Goal: Task Accomplishment & Management: Manage account settings

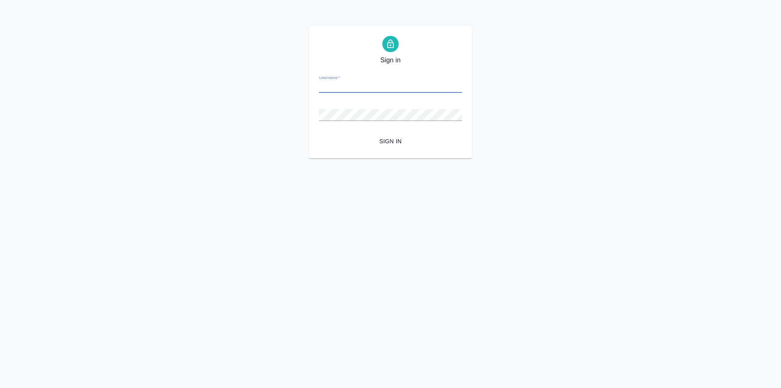
click at [370, 90] on input "Username   *" at bounding box center [390, 86] width 143 height 11
type input "t.kasymov@awatera.com"
click at [319, 134] on button "Sign in" at bounding box center [390, 141] width 143 height 15
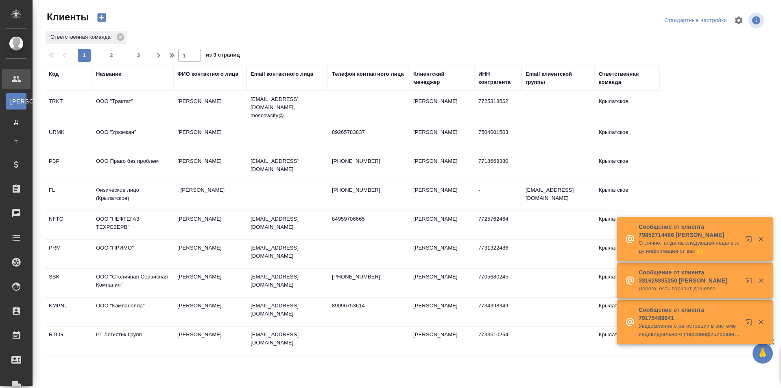
select select "RU"
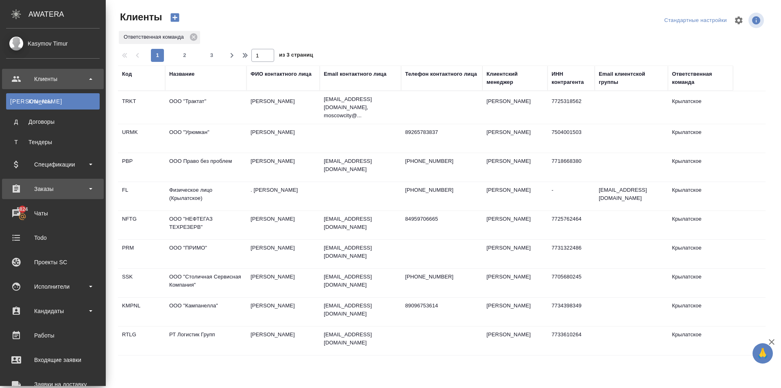
click at [85, 185] on div "Заказы" at bounding box center [53, 189] width 94 height 12
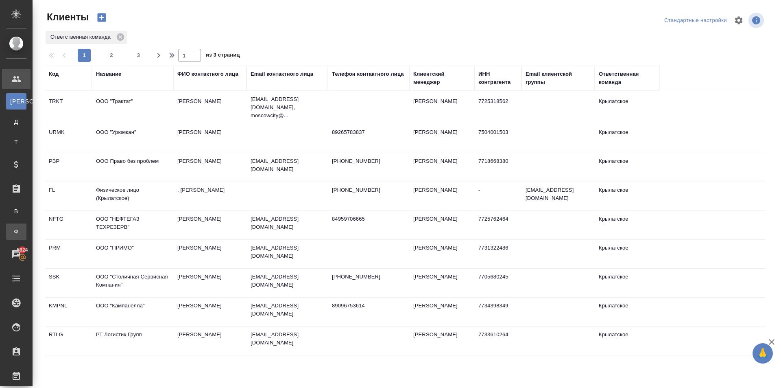
click at [12, 231] on div "Заказы физ. лиц" at bounding box center [6, 231] width 12 height 8
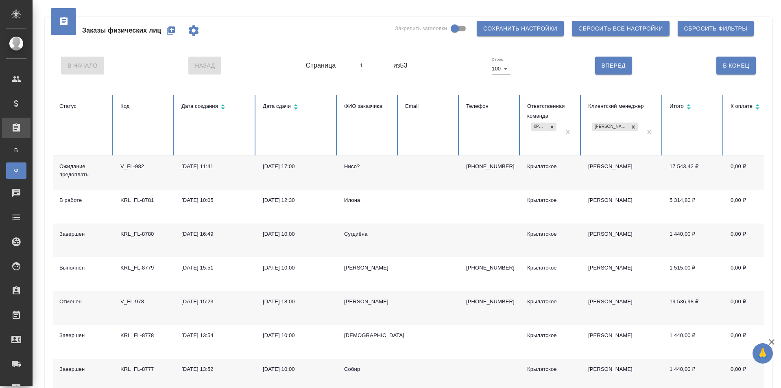
scroll to position [41, 0]
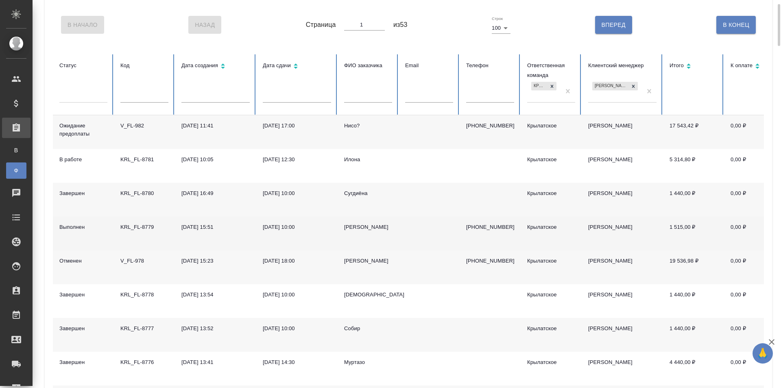
click at [347, 222] on td "Иван" at bounding box center [368, 233] width 61 height 34
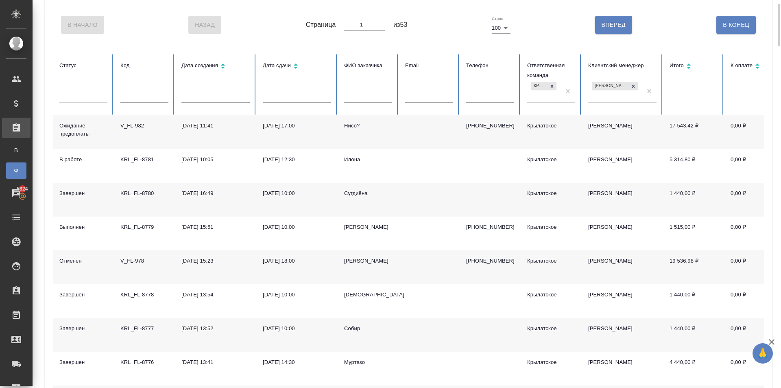
click at [353, 130] on div "Нисо?" at bounding box center [368, 126] width 48 height 8
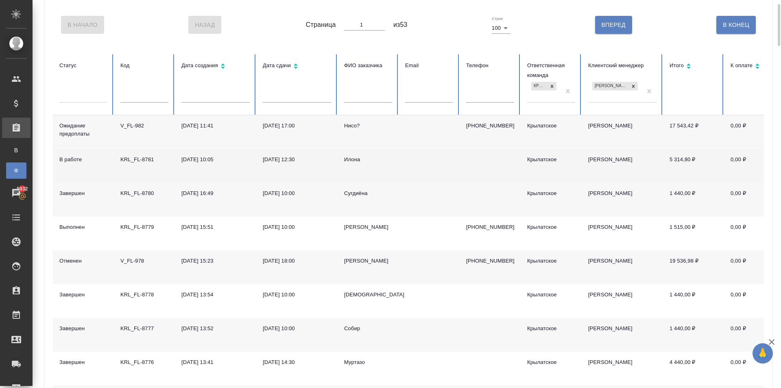
click at [357, 159] on div "Илона" at bounding box center [368, 159] width 48 height 8
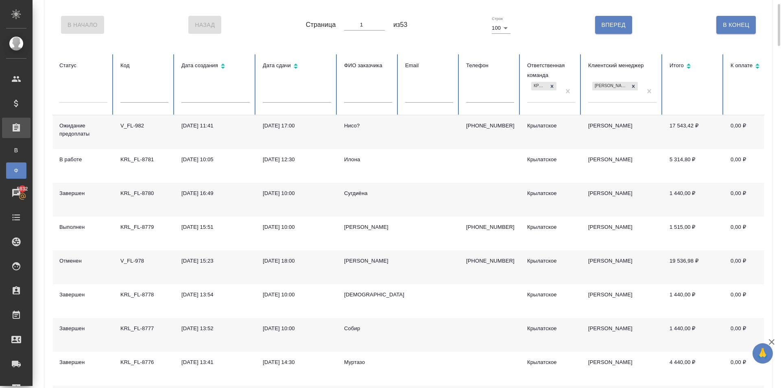
click at [373, 259] on div "Vladimir Isaenko" at bounding box center [368, 261] width 48 height 8
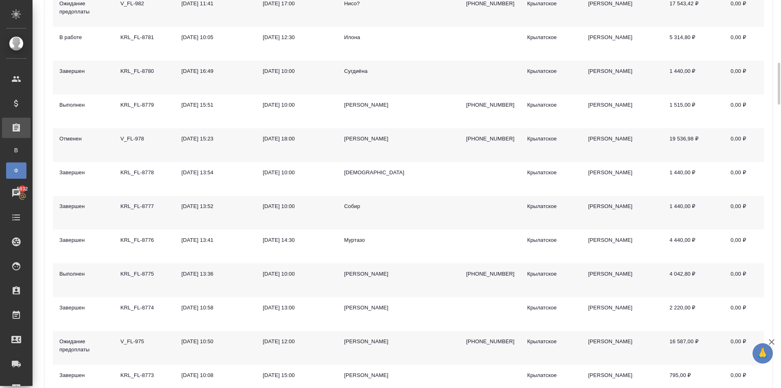
scroll to position [203, 0]
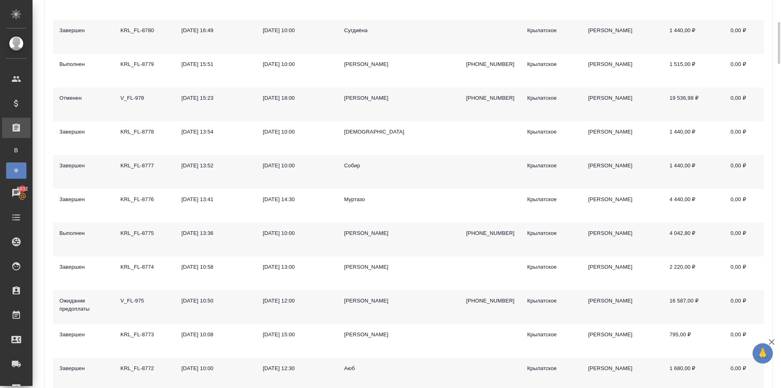
click at [356, 291] on td "Рязанова Мила" at bounding box center [368, 307] width 61 height 34
click at [360, 296] on td "Рязанова Мила" at bounding box center [368, 307] width 61 height 34
click at [360, 296] on td "[PERSON_NAME]" at bounding box center [368, 307] width 61 height 34
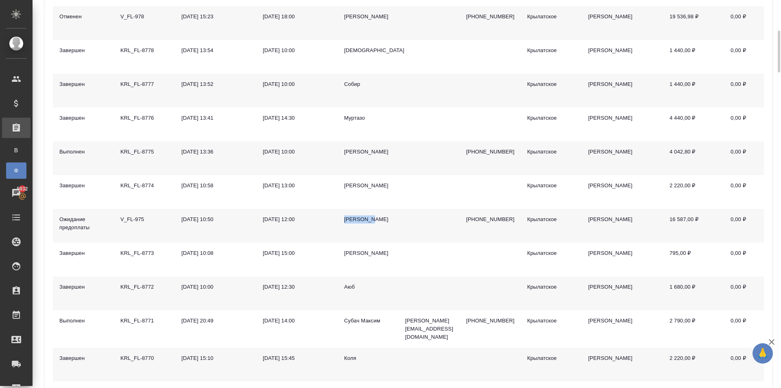
scroll to position [407, 0]
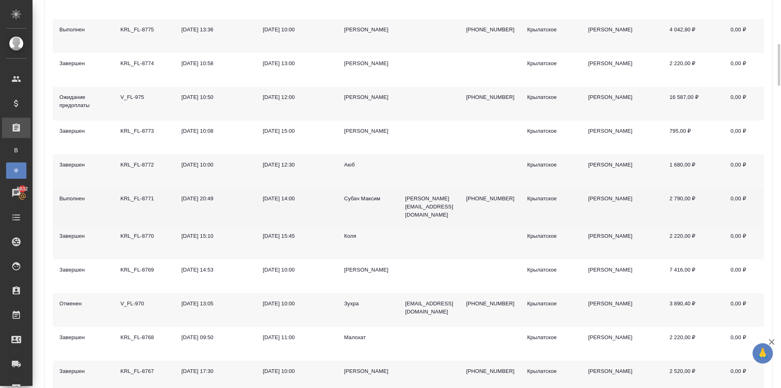
click at [366, 195] on div "Субач Максим" at bounding box center [368, 198] width 48 height 8
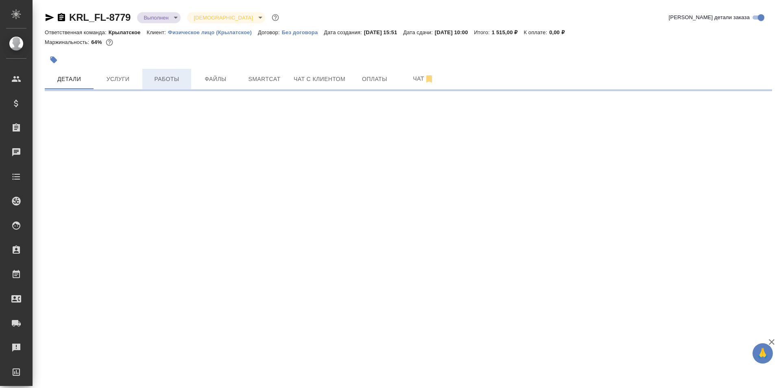
select select "RU"
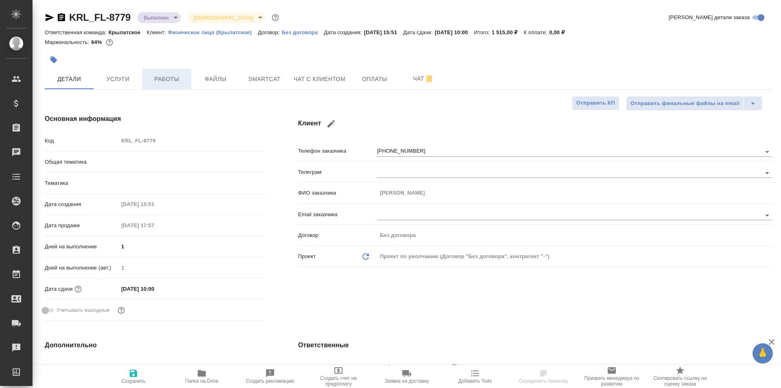
type textarea "x"
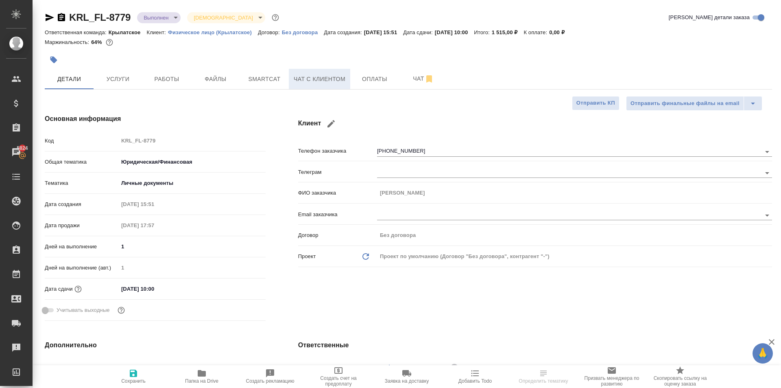
click at [296, 86] on button "Чат с клиентом" at bounding box center [319, 79] width 61 height 20
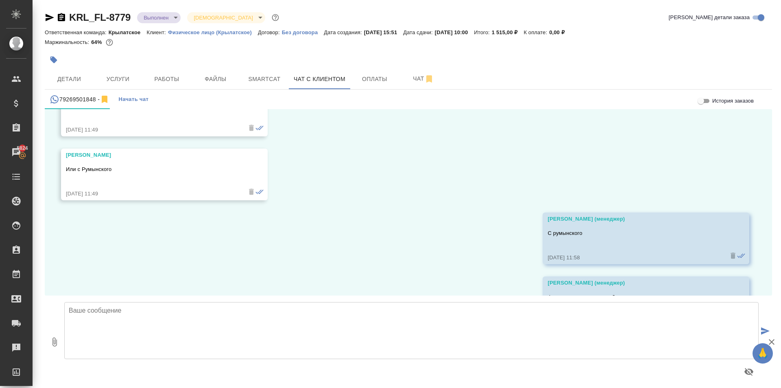
scroll to position [4636, 0]
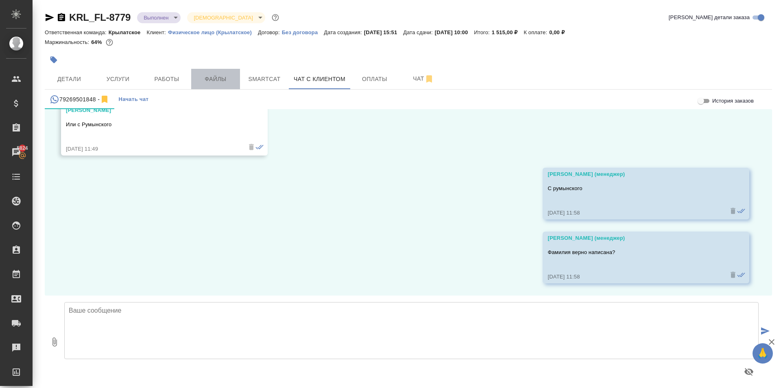
click at [196, 76] on span "Файлы" at bounding box center [215, 79] width 39 height 10
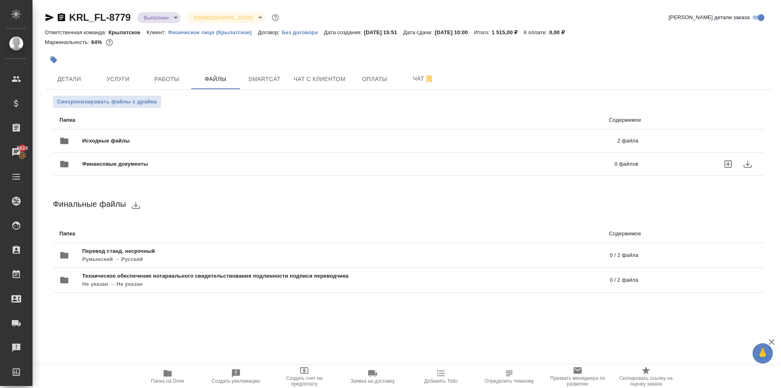
click at [156, 135] on div "Исходные файлы 2 файла" at bounding box center [348, 141] width 579 height 20
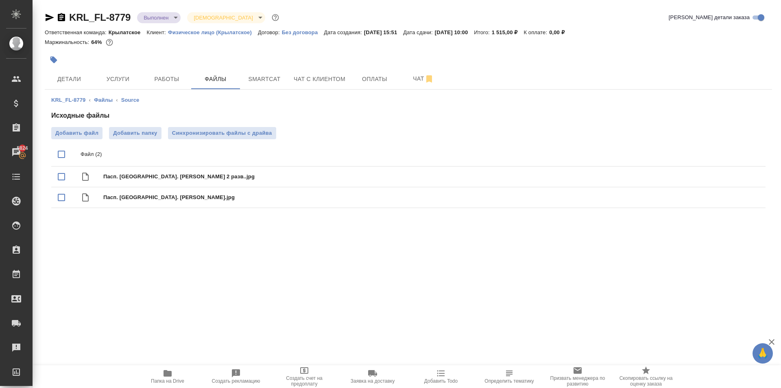
click at [48, 19] on icon "button" at bounding box center [50, 17] width 9 height 7
click at [315, 85] on button "Чат с клиентом" at bounding box center [319, 79] width 61 height 20
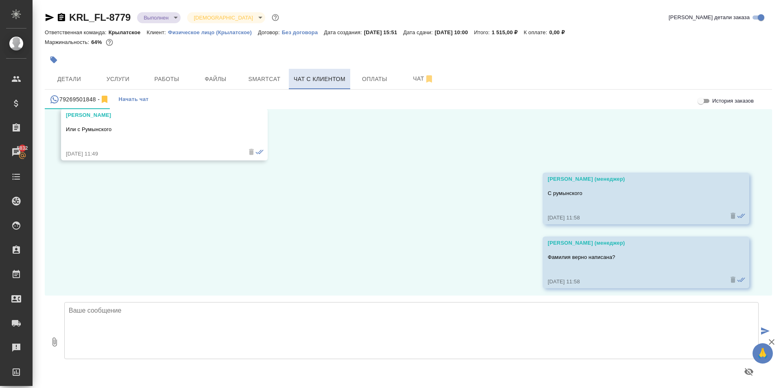
scroll to position [4636, 0]
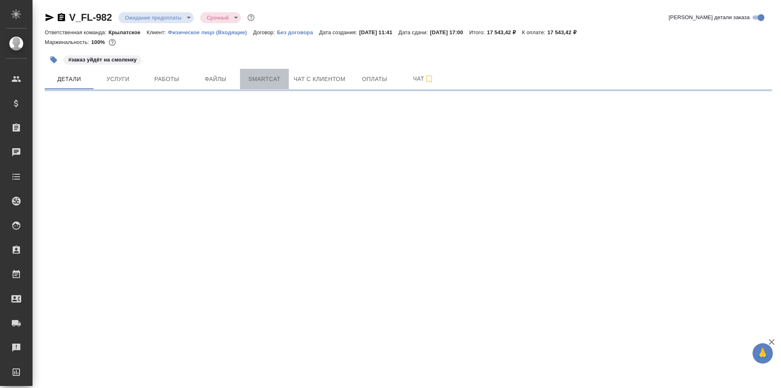
click at [268, 78] on span "Smartcat" at bounding box center [264, 79] width 39 height 10
click at [305, 78] on span "Чат с клиентом" at bounding box center [320, 79] width 52 height 10
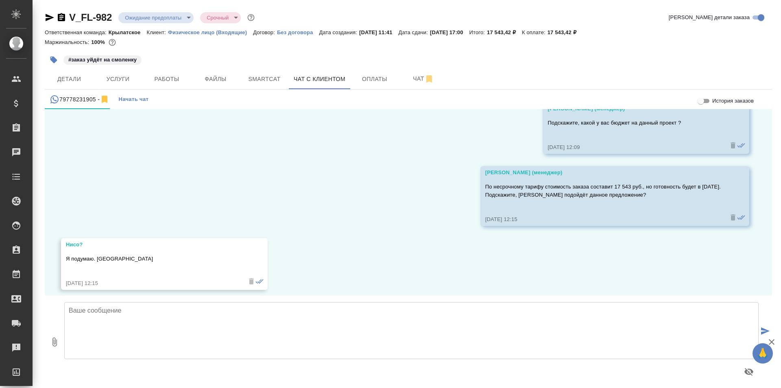
scroll to position [1168, 0]
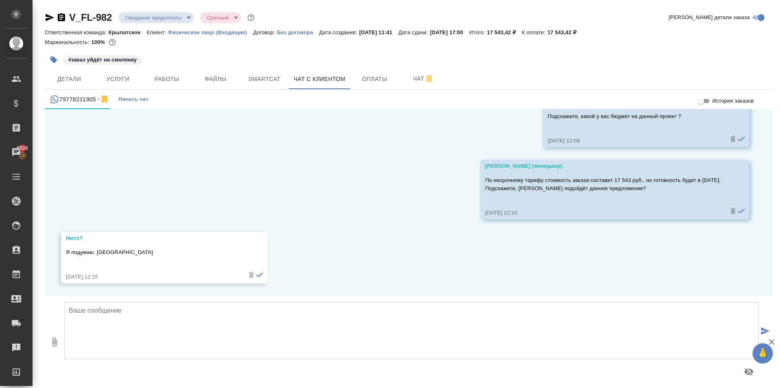
click at [99, 317] on textarea at bounding box center [411, 330] width 694 height 57
type textarea "G"
type textarea "Принято, будем ждать."
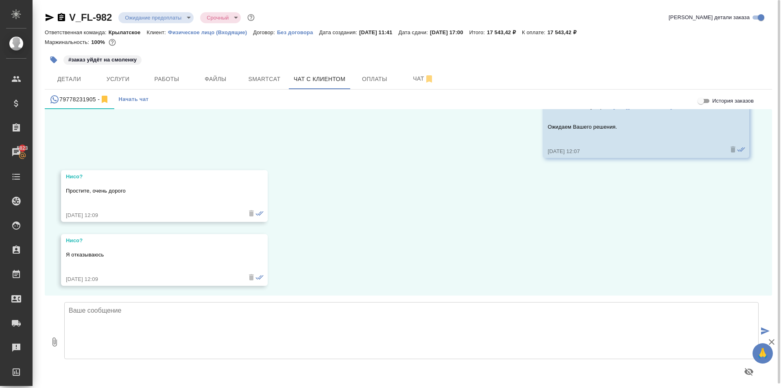
scroll to position [883, 0]
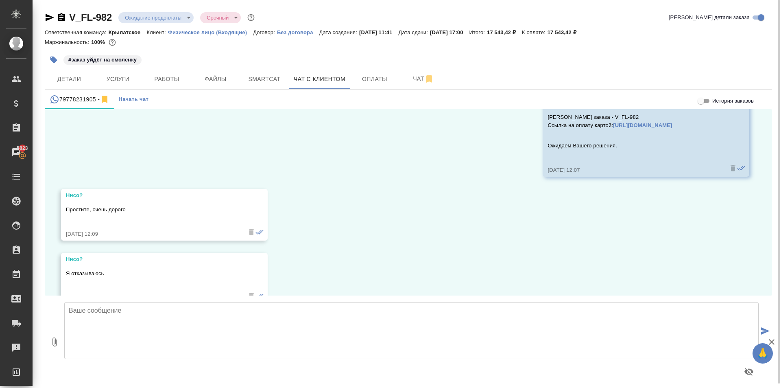
drag, startPoint x: 129, startPoint y: 76, endPoint x: 179, endPoint y: 102, distance: 57.3
click at [211, 112] on div "V_FL-982 Ожидание предоплаты waitingForPrepayment Срочный urgent Кратко детали …" at bounding box center [408, 196] width 736 height 392
click at [125, 87] on button "Услуги" at bounding box center [118, 79] width 49 height 20
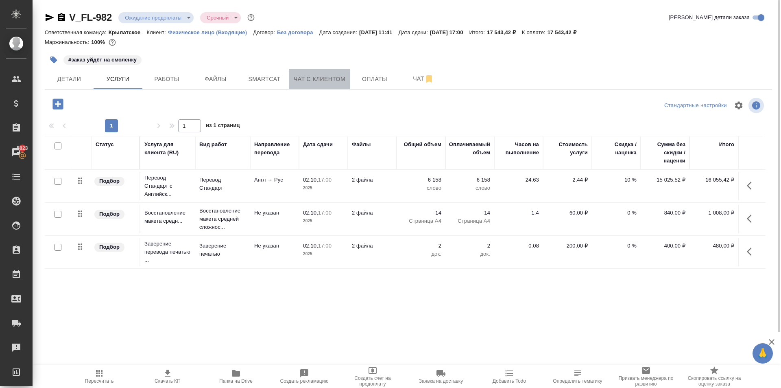
click at [333, 80] on span "Чат с клиентом" at bounding box center [320, 79] width 52 height 10
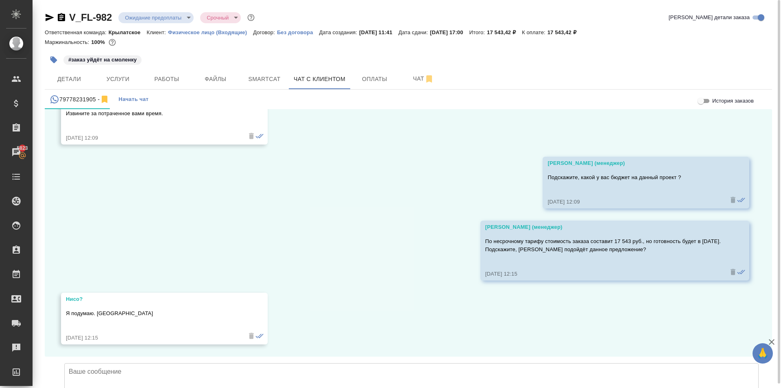
scroll to position [4, 0]
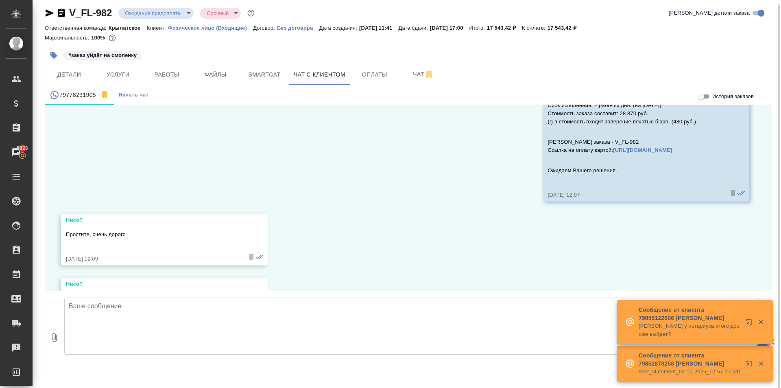
scroll to position [651, 0]
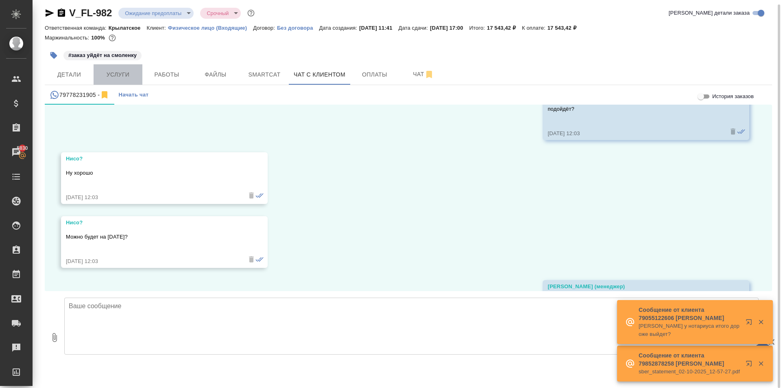
click at [114, 73] on span "Услуги" at bounding box center [117, 75] width 39 height 10
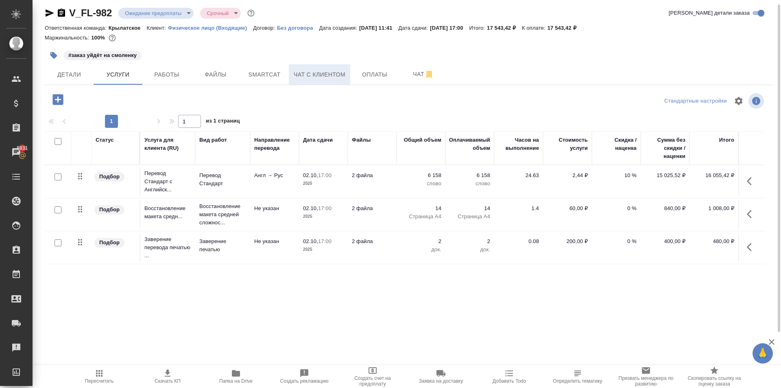
click at [291, 79] on div "Детали Услуги Работы Файлы Smartcat Чат с клиентом Оплаты Чат" at bounding box center [408, 74] width 727 height 20
click at [299, 79] on span "Чат с клиентом" at bounding box center [320, 75] width 52 height 10
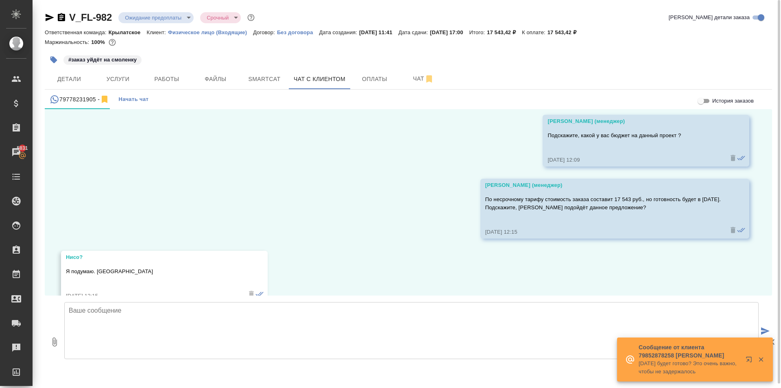
scroll to position [1168, 0]
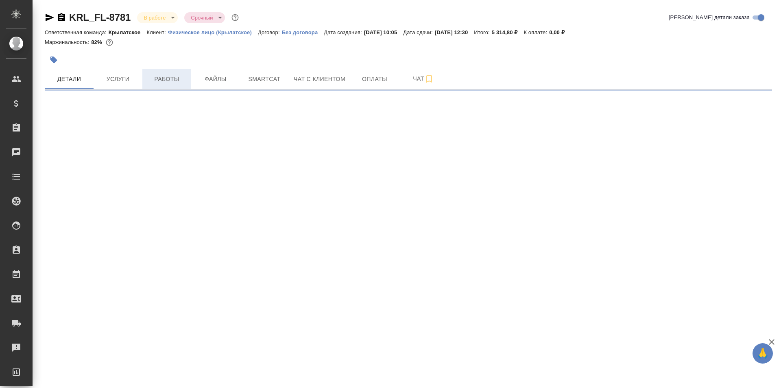
click at [157, 76] on span "Работы" at bounding box center [166, 79] width 39 height 10
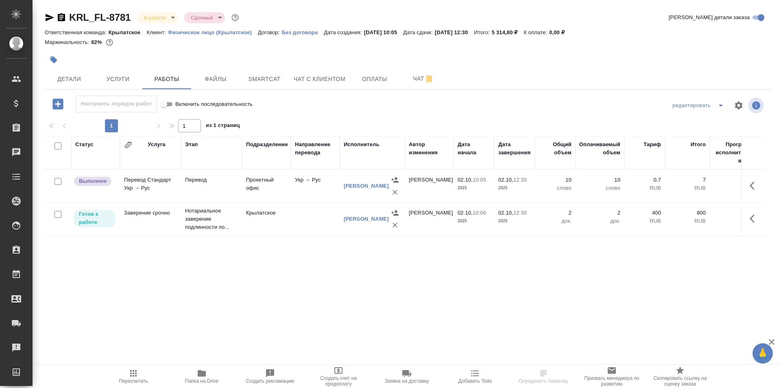
click at [126, 384] on button "Пересчитать" at bounding box center [133, 376] width 68 height 23
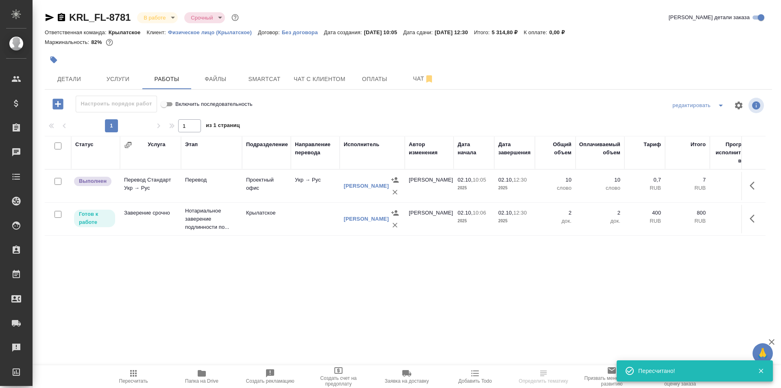
click at [752, 182] on icon "button" at bounding box center [754, 186] width 10 height 10
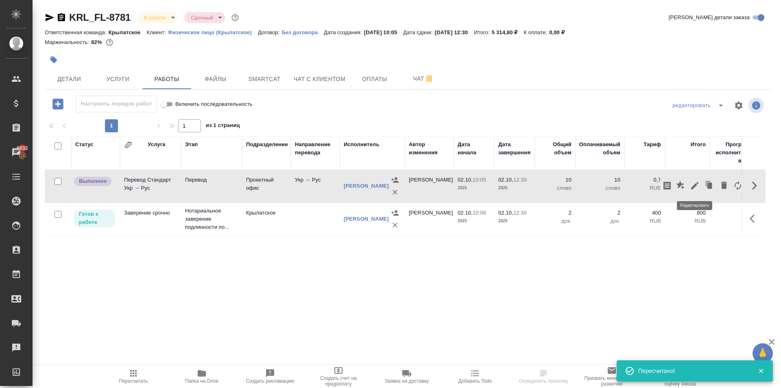
click at [689, 187] on button "button" at bounding box center [695, 186] width 14 height 20
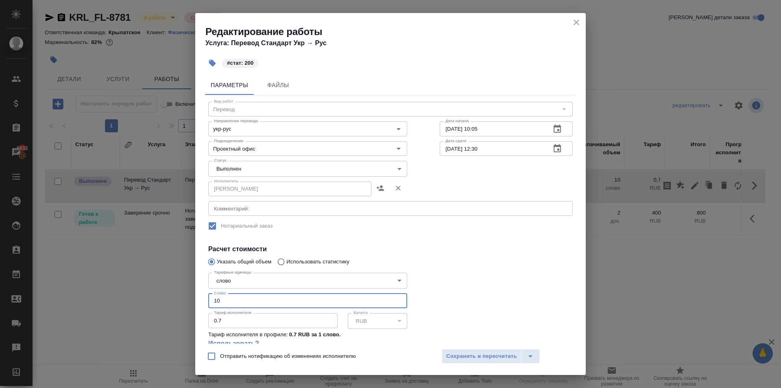
drag, startPoint x: 224, startPoint y: 302, endPoint x: 214, endPoint y: 296, distance: 12.0
click at [214, 296] on input "10" at bounding box center [307, 300] width 199 height 15
type input "200"
click at [483, 357] on span "Сохранить и пересчитать" at bounding box center [481, 355] width 71 height 9
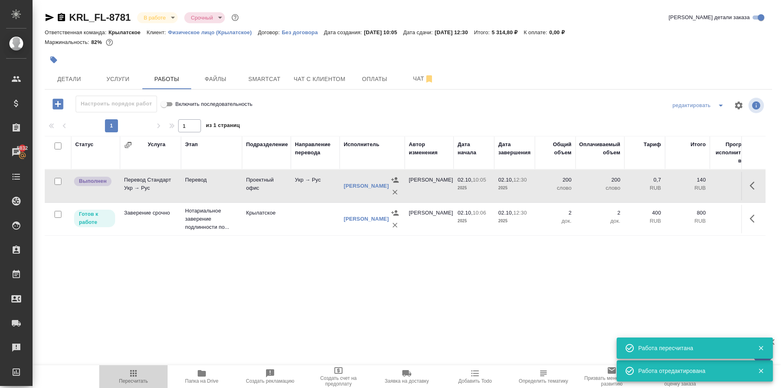
click at [123, 377] on span "Пересчитать" at bounding box center [133, 375] width 59 height 15
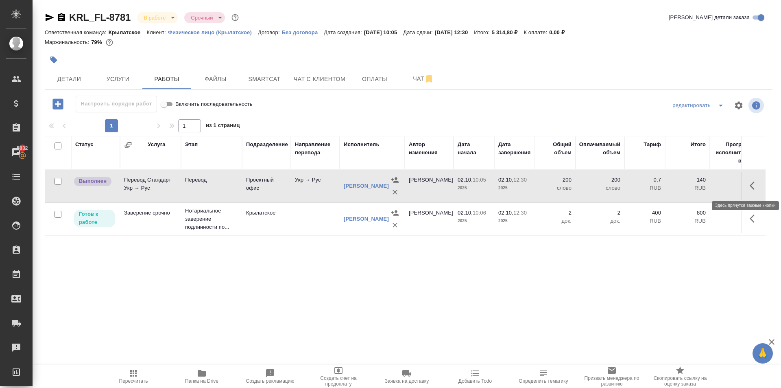
click at [749, 183] on button "button" at bounding box center [755, 186] width 20 height 20
click at [693, 186] on icon "button" at bounding box center [694, 185] width 7 height 7
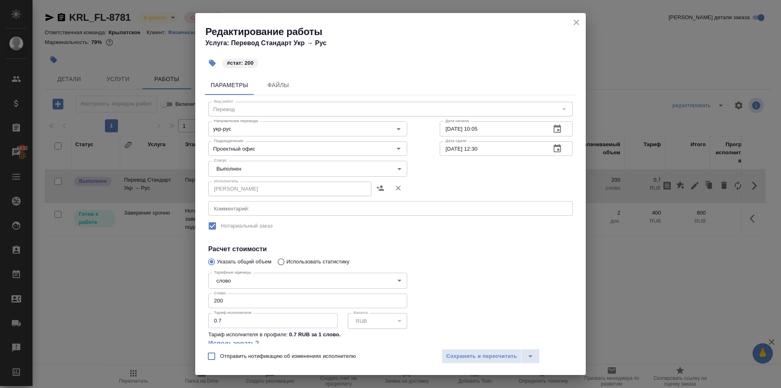
click at [234, 162] on body "🙏 .cls-1 fill:#fff; AWATERA Kasymov Timur Клиенты Спецификации Заказы 5832 Чаты…" at bounding box center [390, 194] width 781 height 388
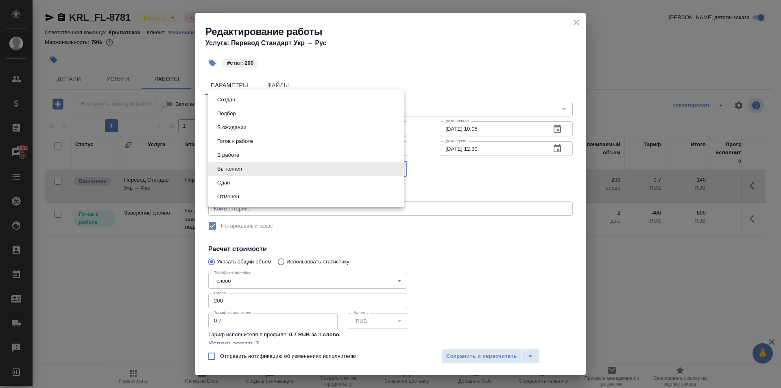
click at [231, 181] on button "Сдан" at bounding box center [223, 182] width 17 height 9
type input "closed"
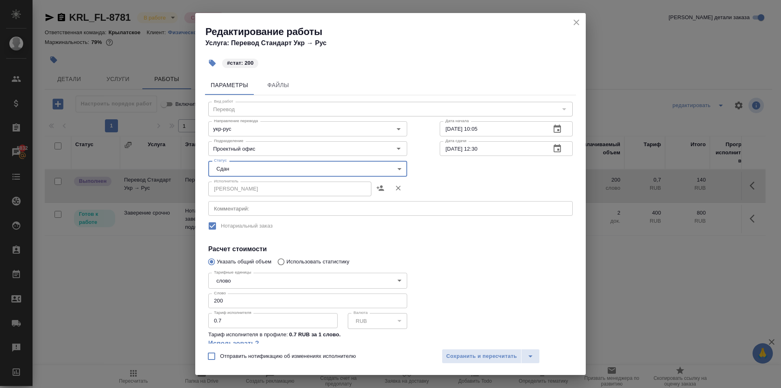
click at [457, 366] on div "Отправить нотификацию об изменениях исполнителю Сохранить и пересчитать" at bounding box center [390, 358] width 390 height 31
click at [455, 362] on button "Сохранить и пересчитать" at bounding box center [482, 356] width 80 height 15
click at [453, 359] on span "Сохранить и пересчитать" at bounding box center [481, 355] width 71 height 9
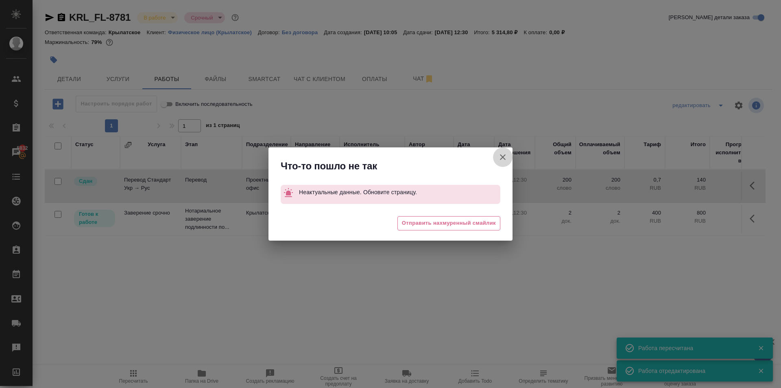
click at [504, 154] on icon "button" at bounding box center [503, 157] width 10 height 10
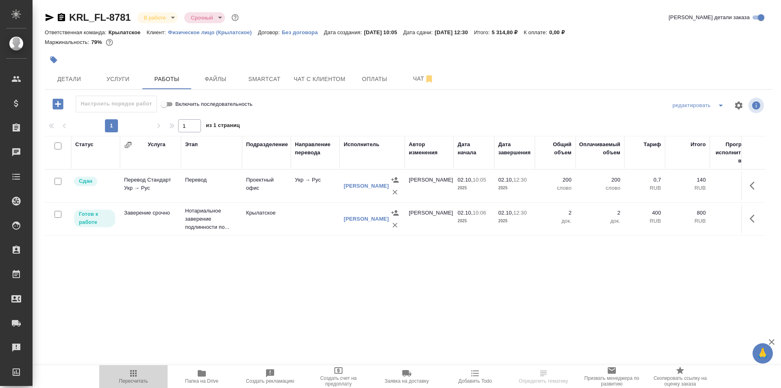
click at [125, 381] on span "Пересчитать" at bounding box center [133, 381] width 29 height 6
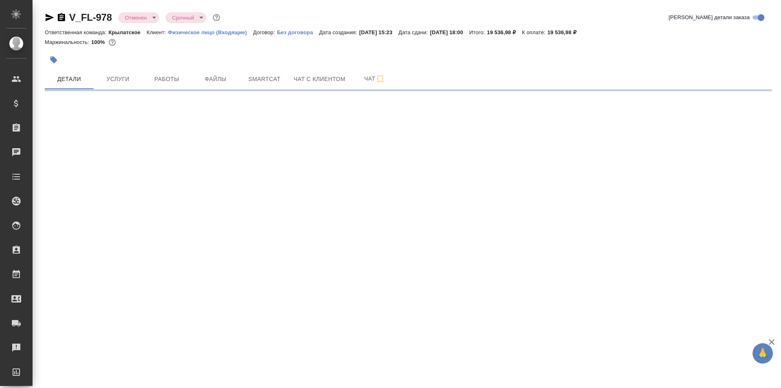
select select "RU"
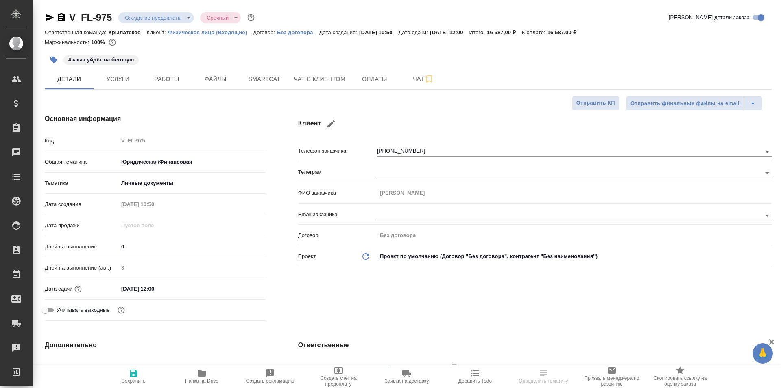
type textarea "x"
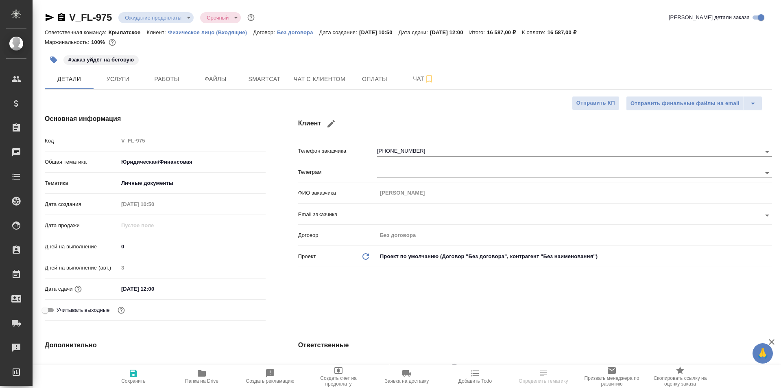
type textarea "x"
click at [336, 83] on span "Чат с клиентом" at bounding box center [320, 79] width 52 height 10
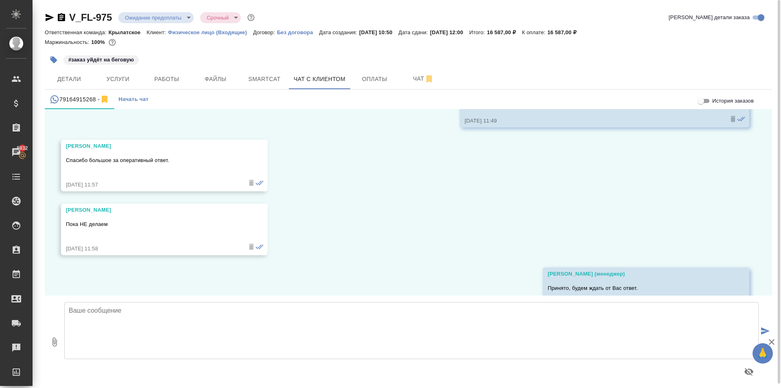
scroll to position [474, 0]
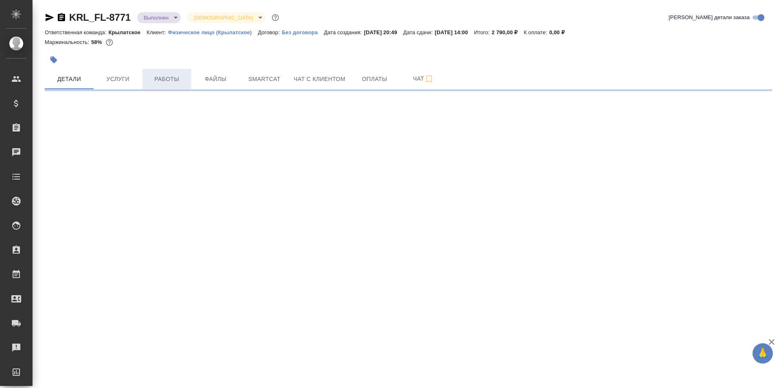
click at [181, 83] on span "Работы" at bounding box center [166, 79] width 39 height 10
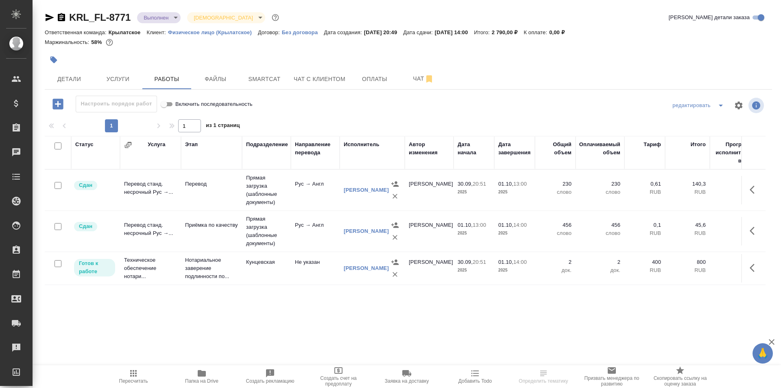
click at [131, 376] on icon "button" at bounding box center [133, 373] width 7 height 7
click at [756, 265] on icon "button" at bounding box center [754, 268] width 10 height 10
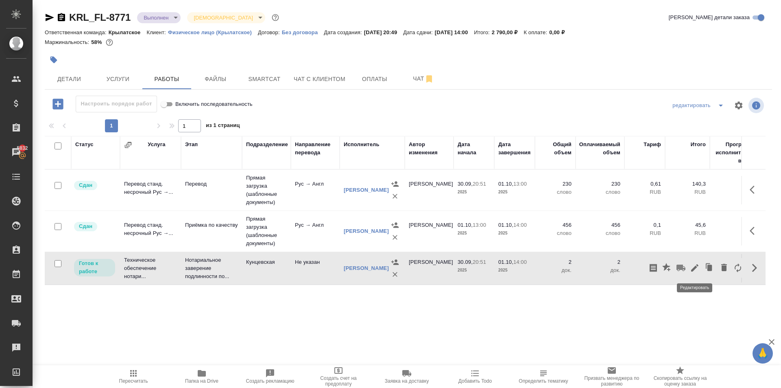
click at [694, 269] on icon "button" at bounding box center [694, 267] width 7 height 7
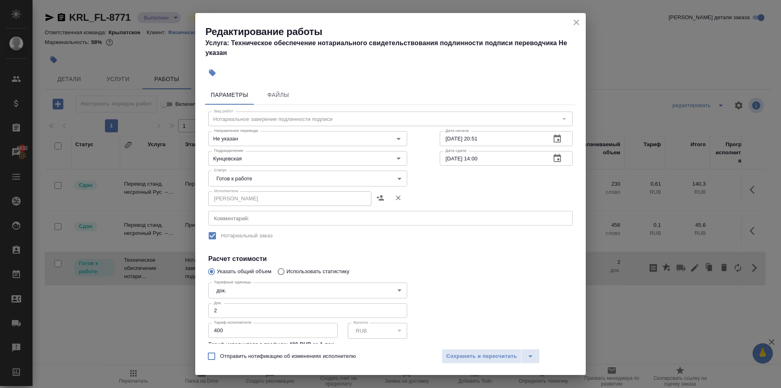
click at [308, 186] on div "Исполнитель НОТАРИУС Аристова Анна Дмитриевна Исполнитель" at bounding box center [307, 198] width 231 height 52
click at [290, 184] on body "🙏 .cls-1 fill:#fff; AWATERA Kasymov Timur Клиенты Спецификации Заказы 5832 Чаты…" at bounding box center [390, 194] width 781 height 388
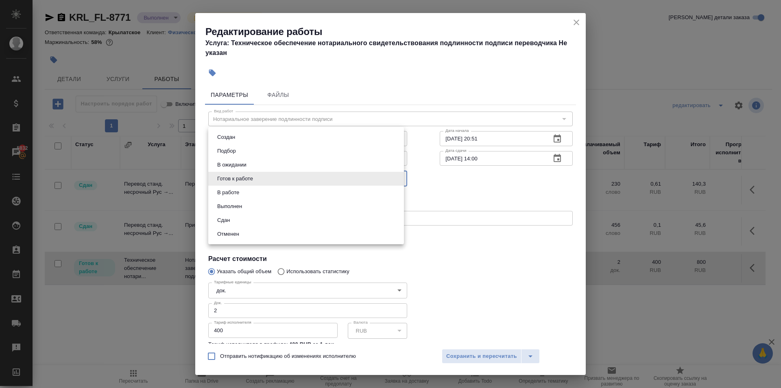
click at [243, 218] on li "Сдан" at bounding box center [306, 220] width 196 height 14
type input "closed"
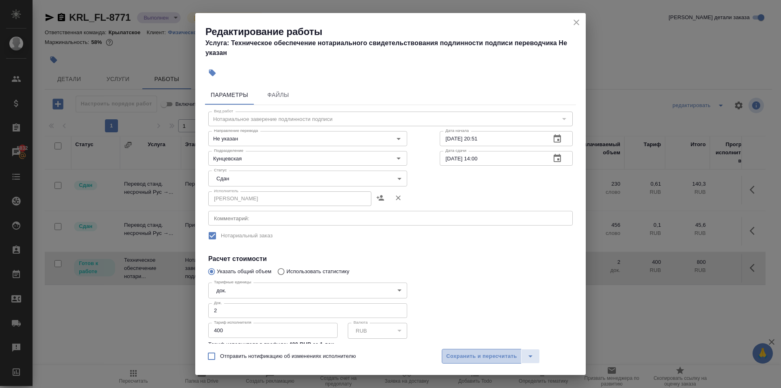
click at [484, 355] on span "Сохранить и пересчитать" at bounding box center [481, 355] width 71 height 9
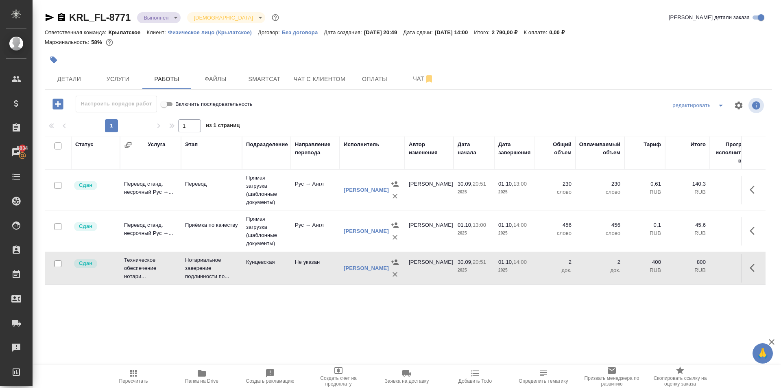
click at [379, 105] on div at bounding box center [408, 106] width 242 height 20
click at [129, 80] on span "Услуги" at bounding box center [117, 79] width 39 height 10
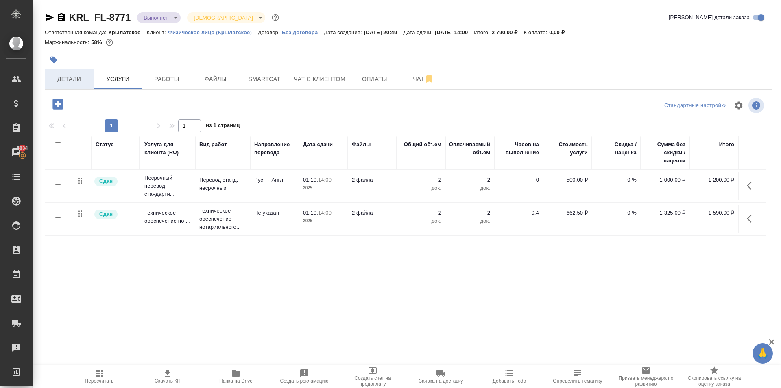
click at [61, 86] on button "Детали" at bounding box center [69, 79] width 49 height 20
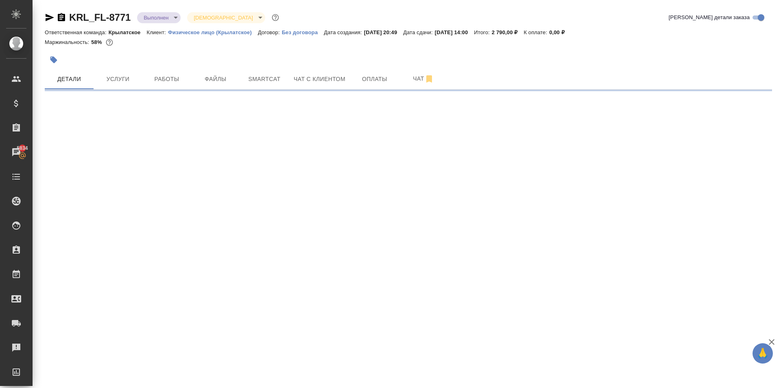
select select "RU"
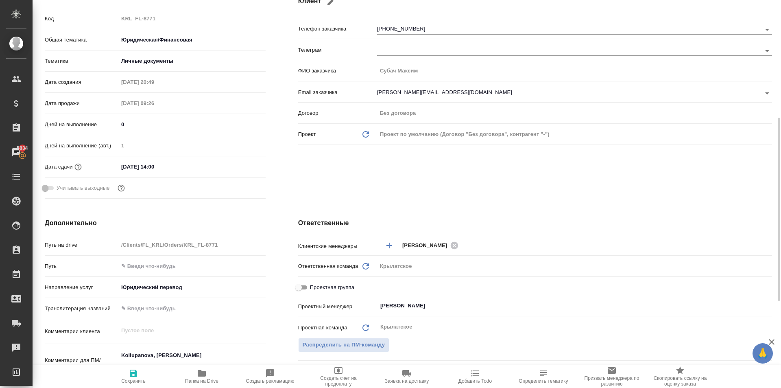
scroll to position [163, 0]
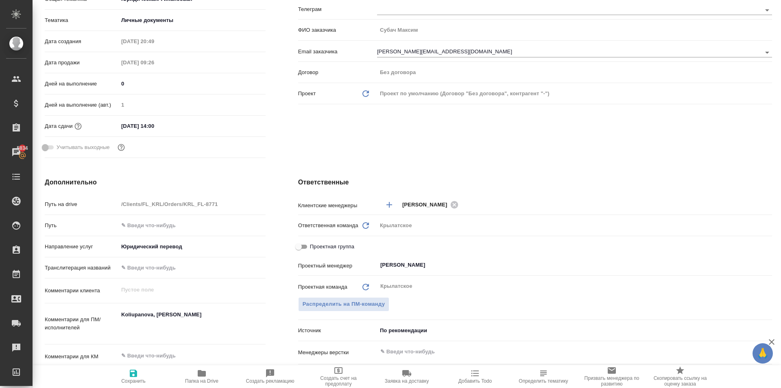
click at [333, 245] on span "Проектная группа" at bounding box center [332, 246] width 44 height 8
click at [313, 245] on input "Проектная группа" at bounding box center [298, 247] width 29 height 10
checkbox input "true"
type textarea "x"
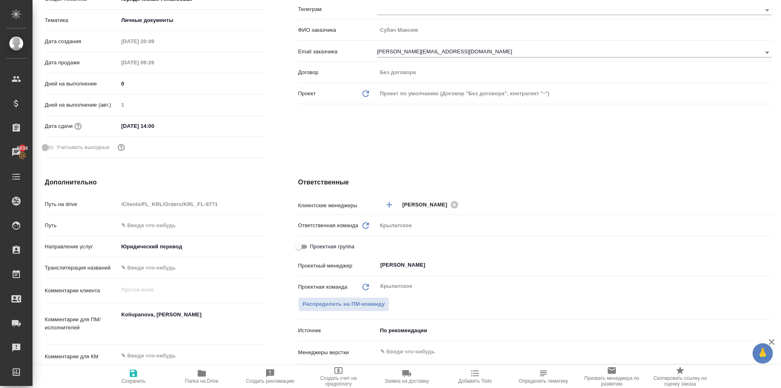
type textarea "x"
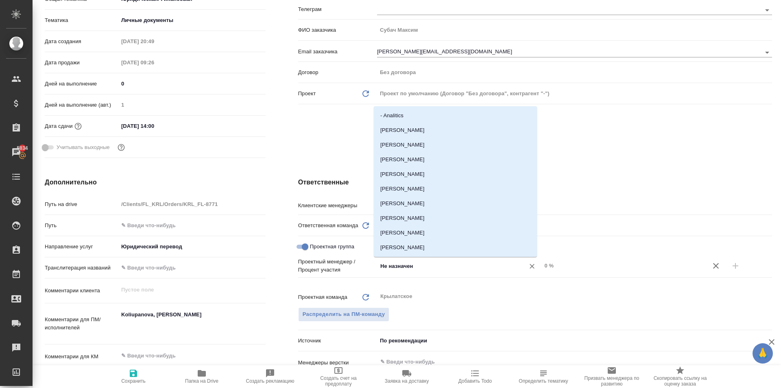
click at [388, 264] on input "Не назначен" at bounding box center [445, 266] width 133 height 10
type input "тим"
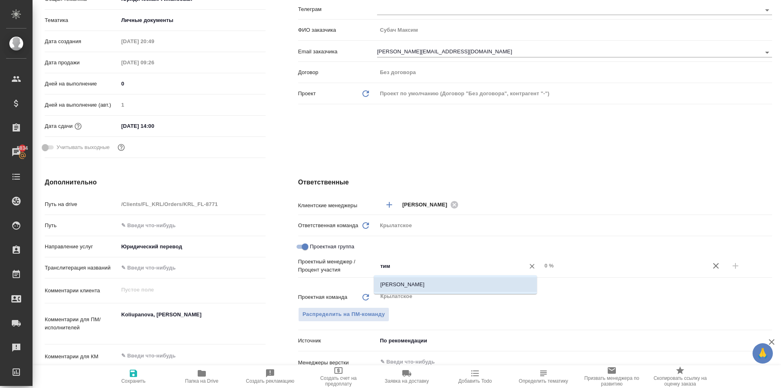
click at [405, 292] on ul "[PERSON_NAME]" at bounding box center [455, 290] width 163 height 15
click at [448, 284] on li "[PERSON_NAME]" at bounding box center [455, 284] width 163 height 15
type textarea "x"
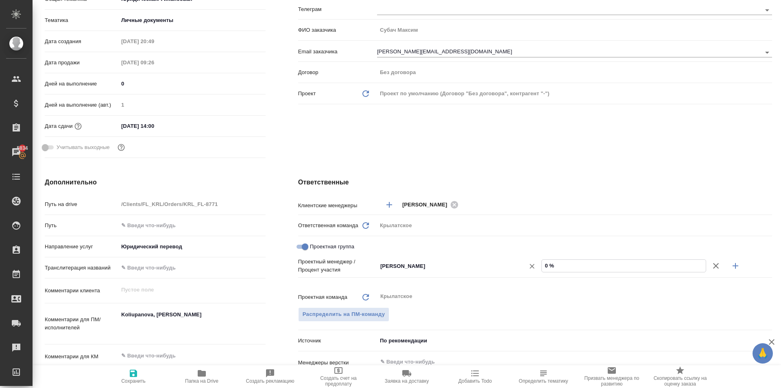
drag, startPoint x: 556, startPoint y: 269, endPoint x: 526, endPoint y: 269, distance: 29.7
click at [526, 269] on div "Касымов Тимур ​ 0 %" at bounding box center [574, 266] width 395 height 14
type textarea "x"
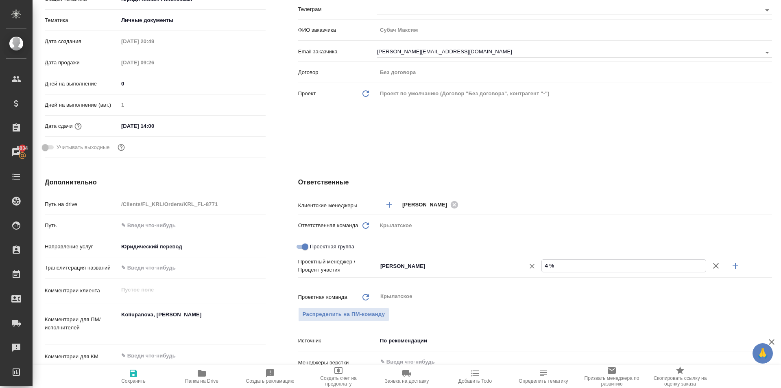
type input "49 %"
type textarea "x"
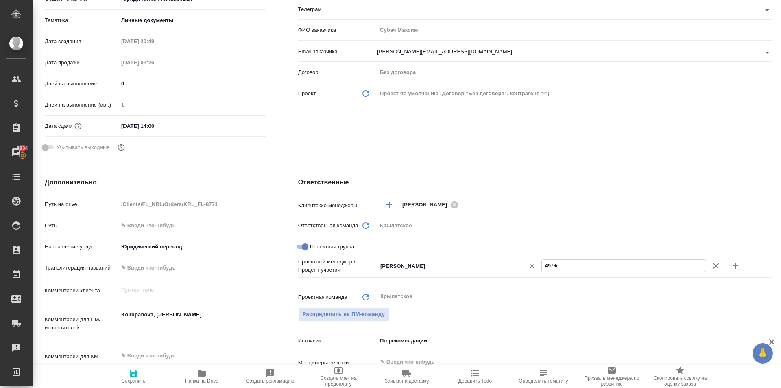
type textarea "x"
type input "46 %"
type textarea "x"
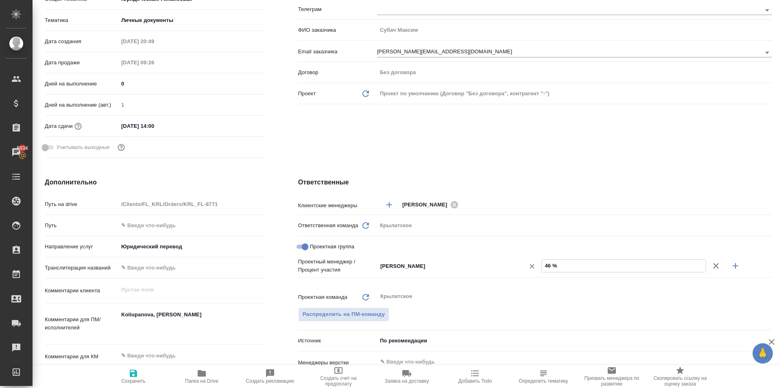
type textarea "x"
type input "4 %"
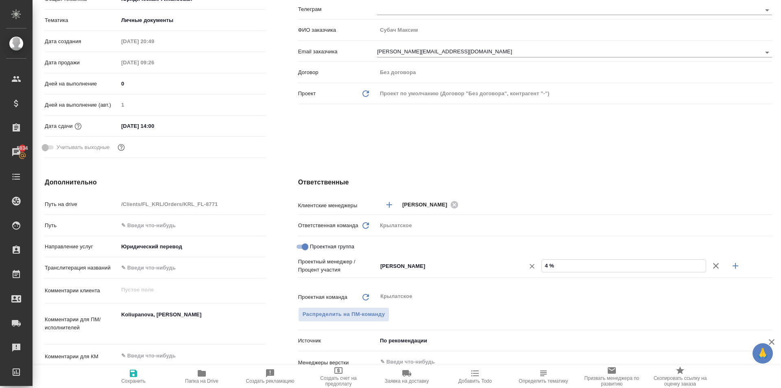
type textarea "x"
type input "44 %"
click at [736, 266] on button "button" at bounding box center [735, 266] width 20 height 20
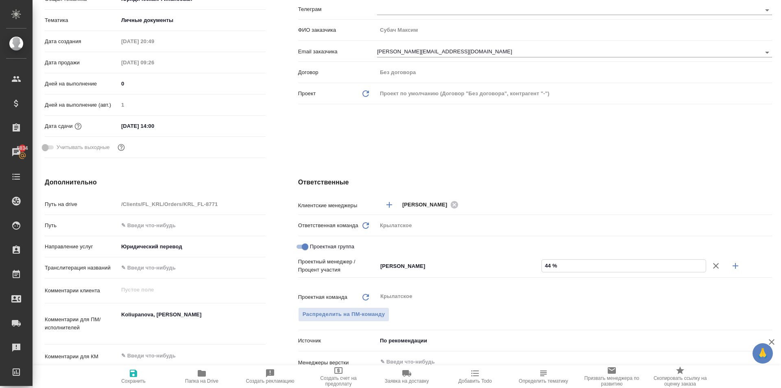
type textarea "x"
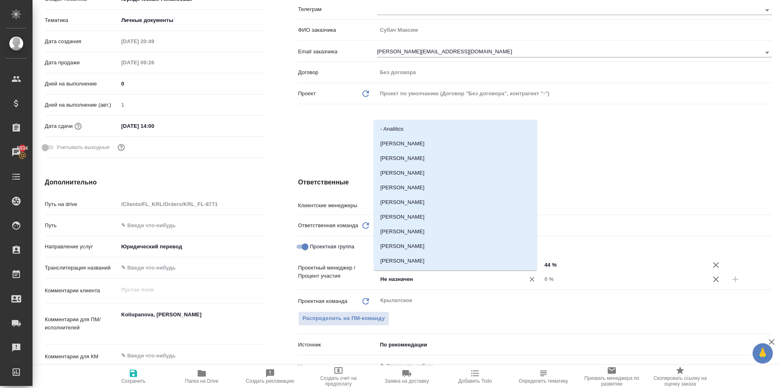
click at [394, 277] on input "Не назначен" at bounding box center [445, 279] width 133 height 10
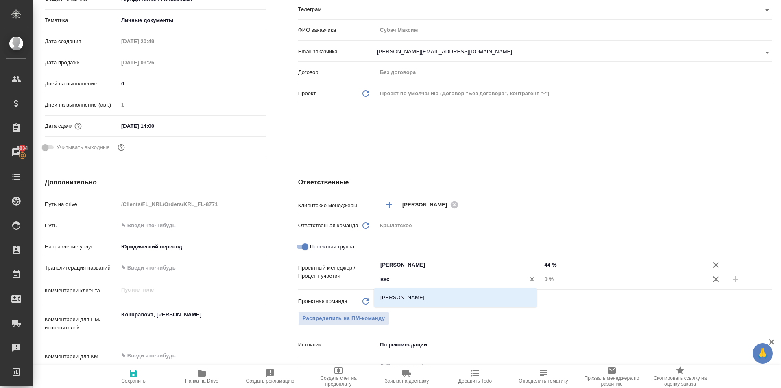
type input "весе"
click at [396, 300] on li "Веселова Юлия" at bounding box center [455, 297] width 163 height 15
type textarea "x"
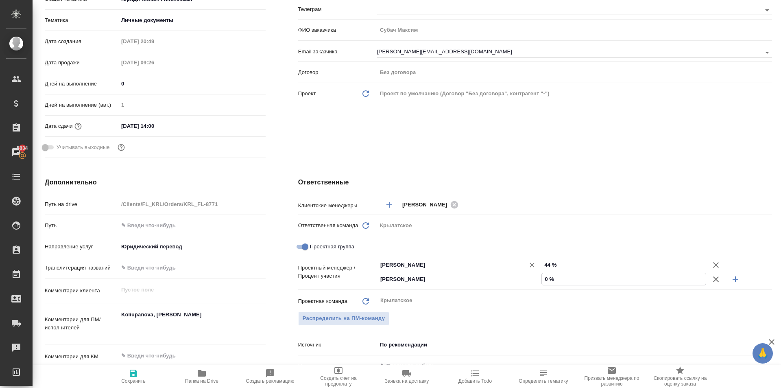
drag, startPoint x: 567, startPoint y: 282, endPoint x: 536, endPoint y: 261, distance: 36.7
click at [531, 279] on div "Веселова Юлия ​ 0 %" at bounding box center [574, 279] width 395 height 14
type input "5 %"
type textarea "x"
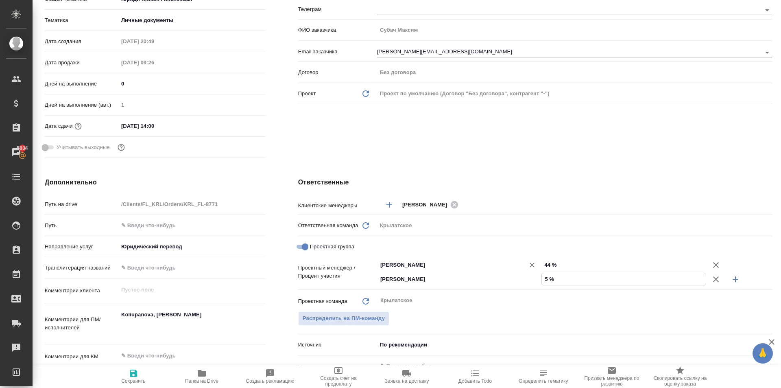
type textarea "x"
type input "56 %"
type textarea "x"
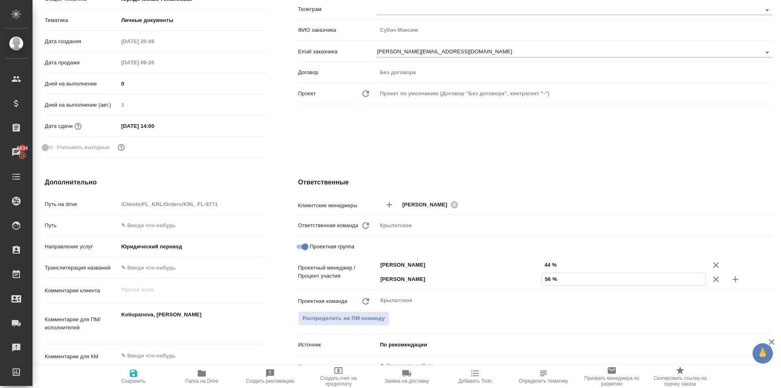
type textarea "x"
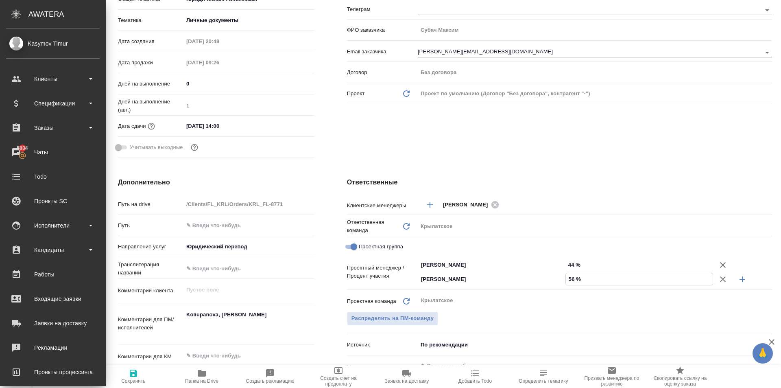
type textarea "x"
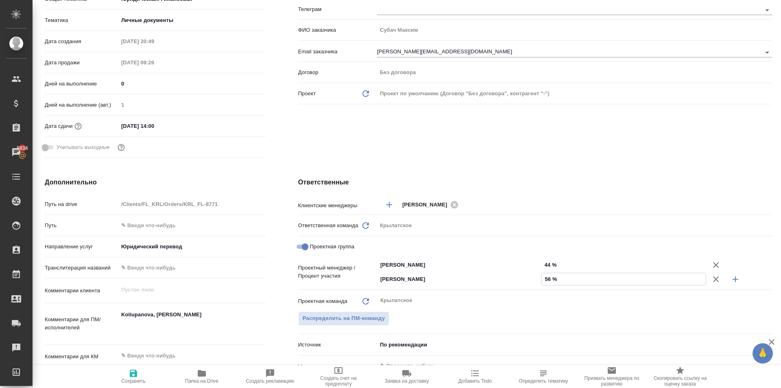
type input "56 %"
click at [127, 377] on span "Сохранить" at bounding box center [133, 375] width 59 height 15
type textarea "x"
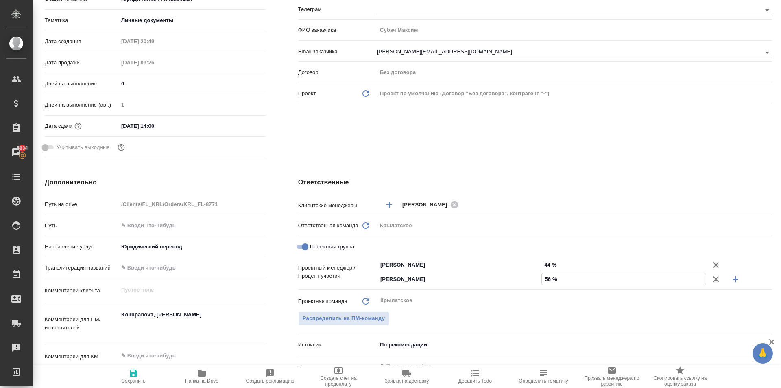
type textarea "x"
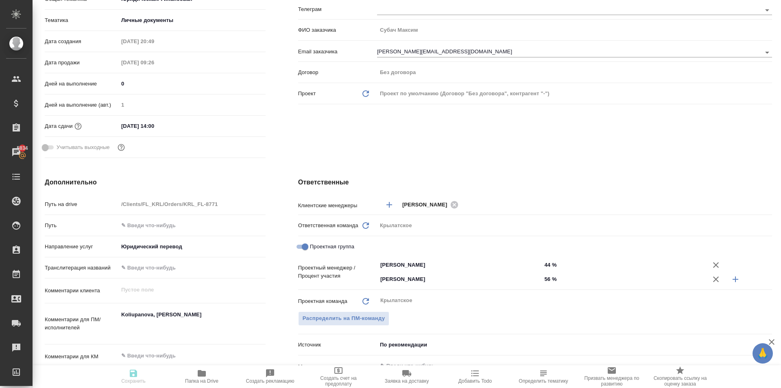
type textarea "x"
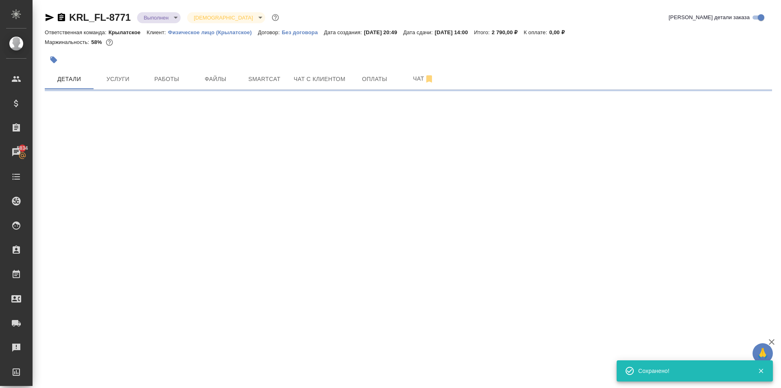
scroll to position [0, 0]
select select "RU"
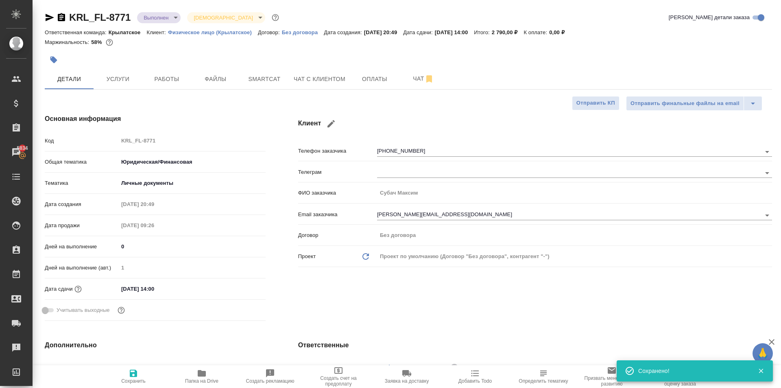
type textarea "x"
click at [166, 14] on body "🙏 .cls-1 fill:#fff; AWATERA Kasymov Timur Клиенты Спецификации Заказы 5834 Чаты…" at bounding box center [390, 194] width 781 height 388
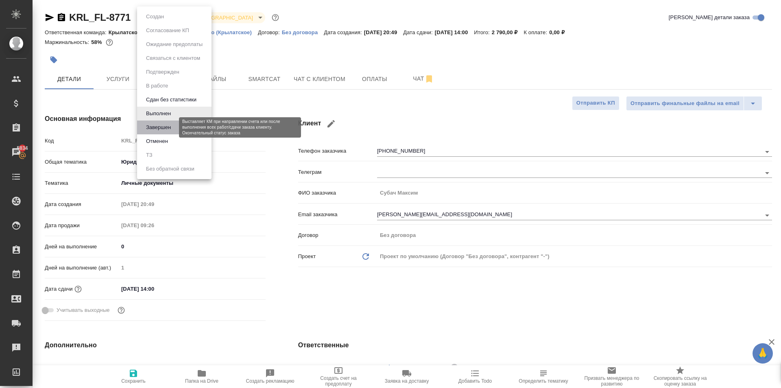
click at [168, 130] on button "Завершен" at bounding box center [159, 127] width 30 height 9
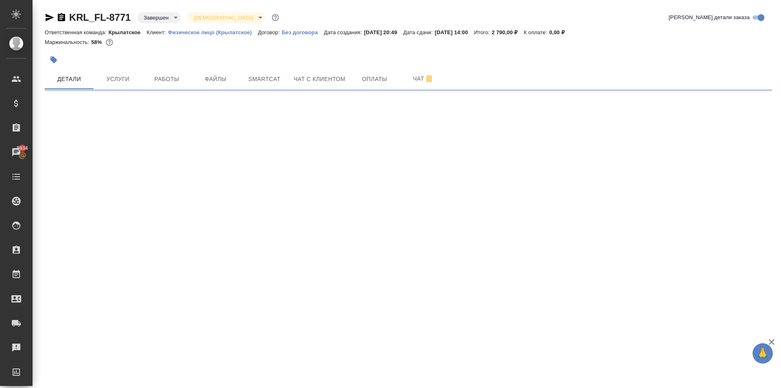
select select "RU"
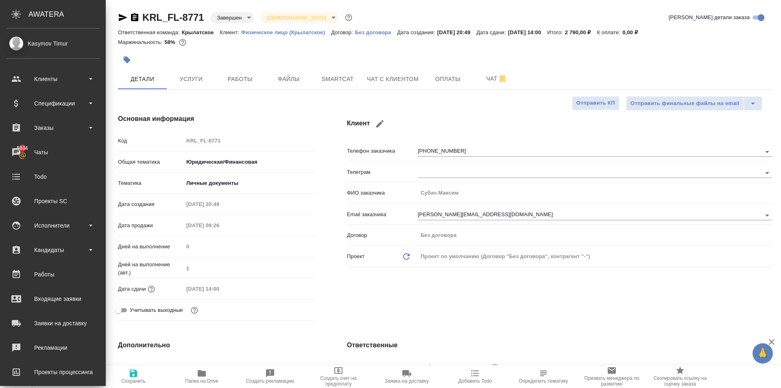
type textarea "x"
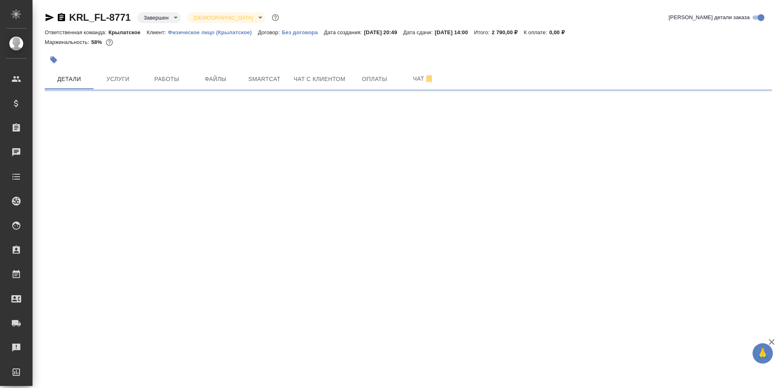
select select "RU"
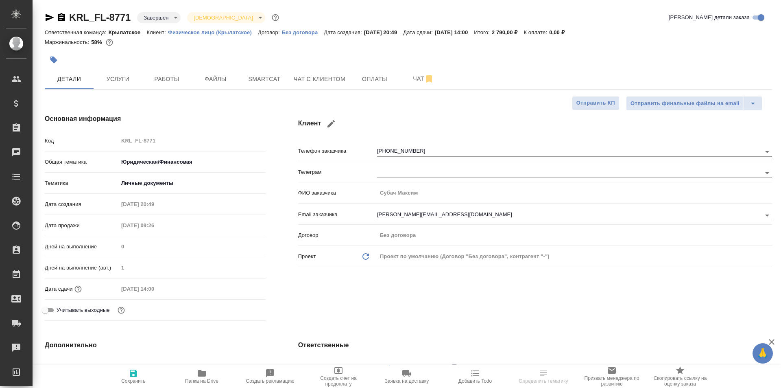
type textarea "x"
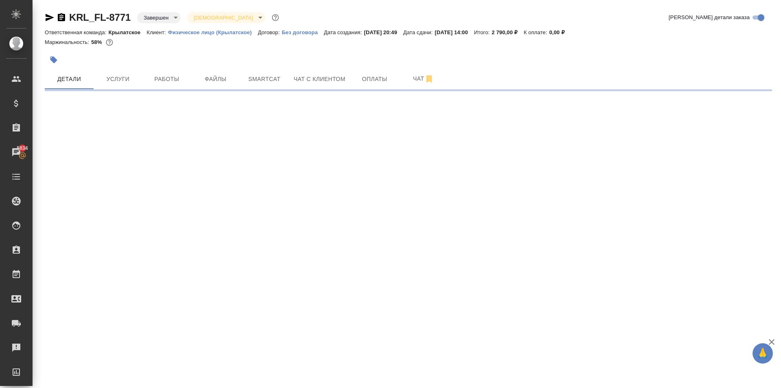
select select "RU"
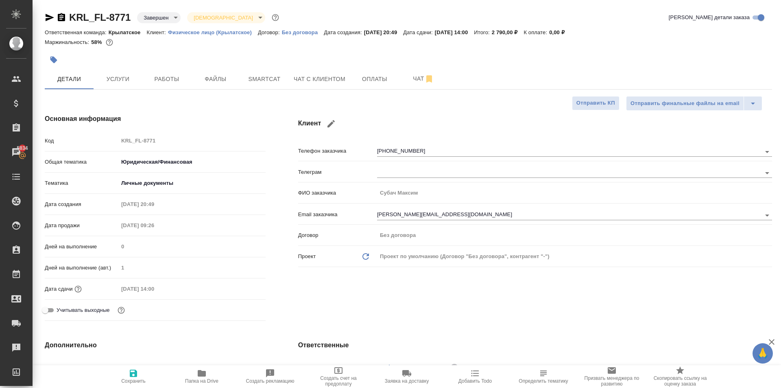
type textarea "x"
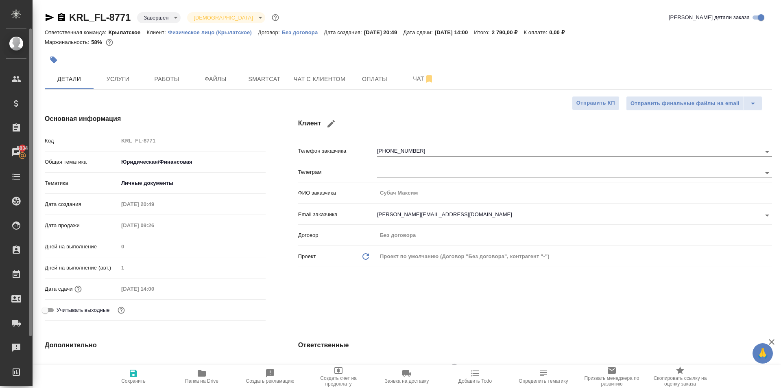
type textarea "x"
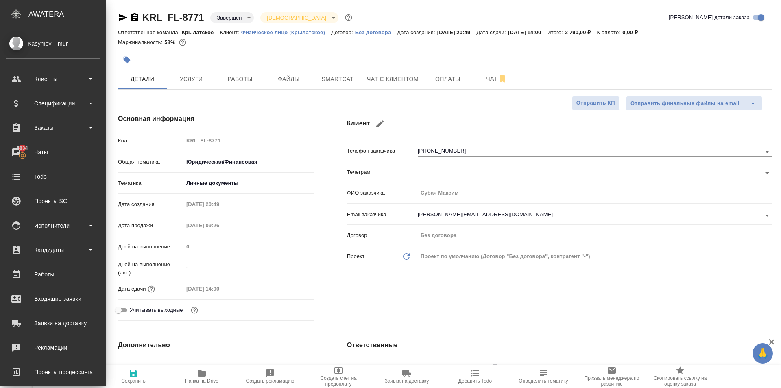
type textarea "x"
